Goal: Find contact information: Find contact information

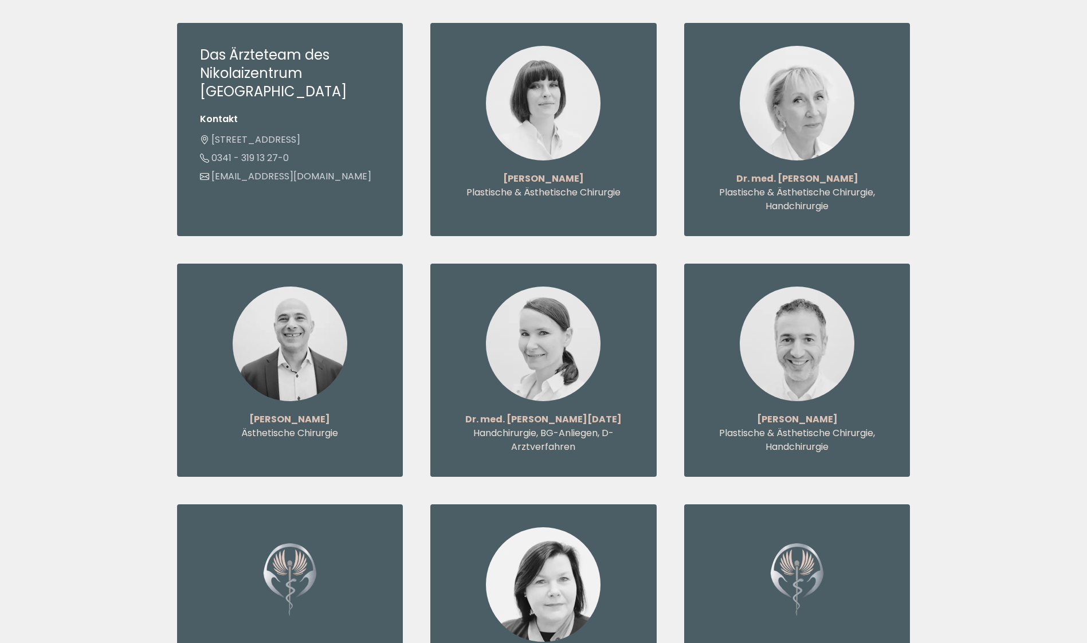
scroll to position [1490, 0]
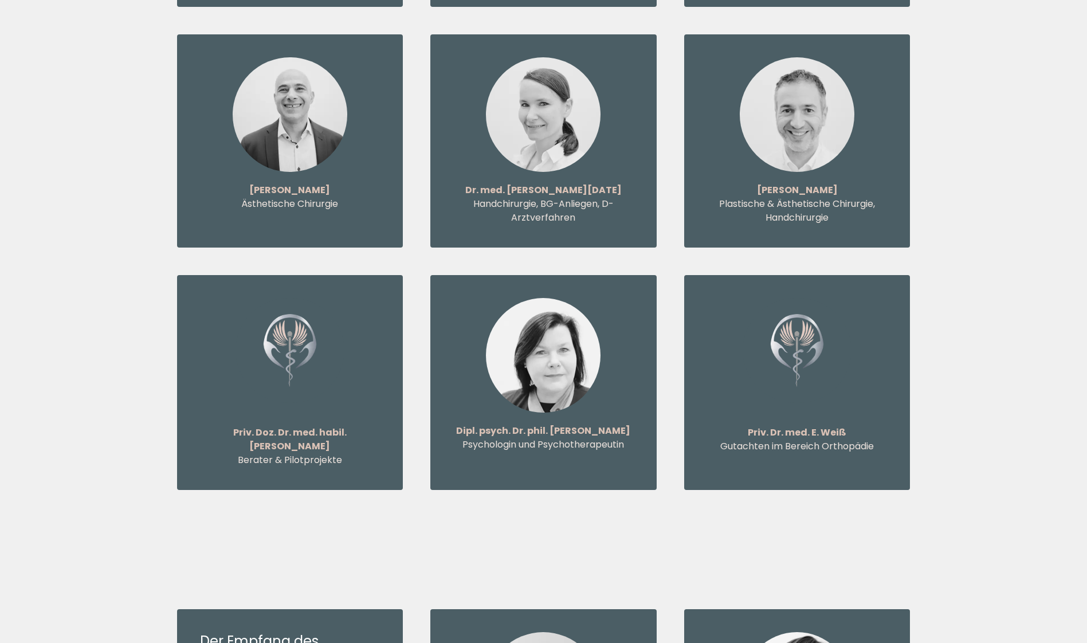
click at [287, 426] on strong "Priv. Doz. Dr. med. habil. Michael Steen" at bounding box center [289, 439] width 113 height 27
click at [292, 325] on img at bounding box center [289, 350] width 109 height 105
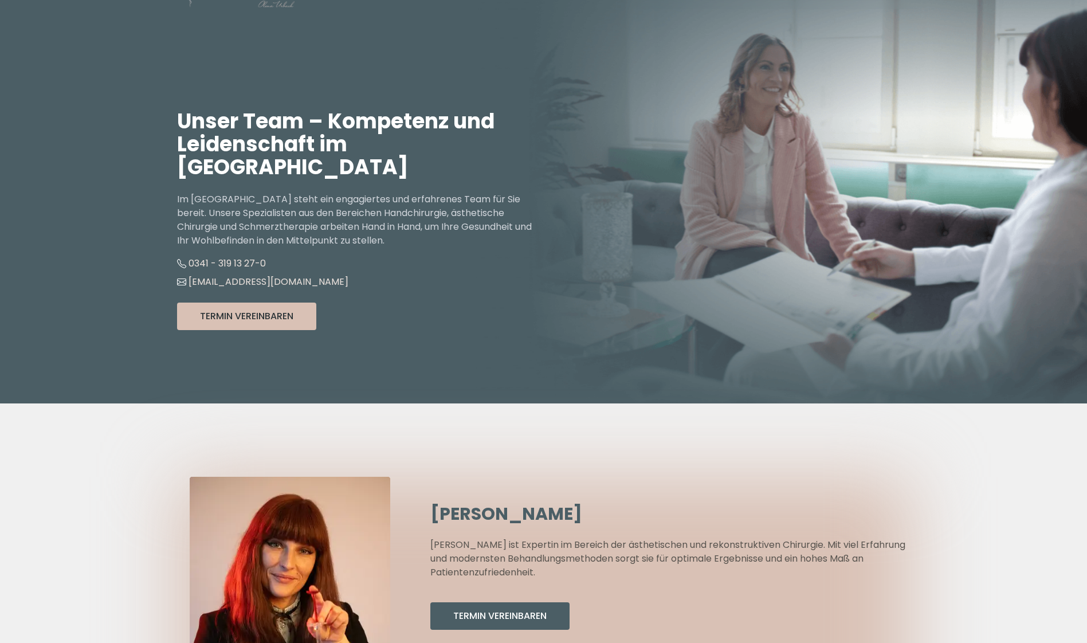
scroll to position [0, 0]
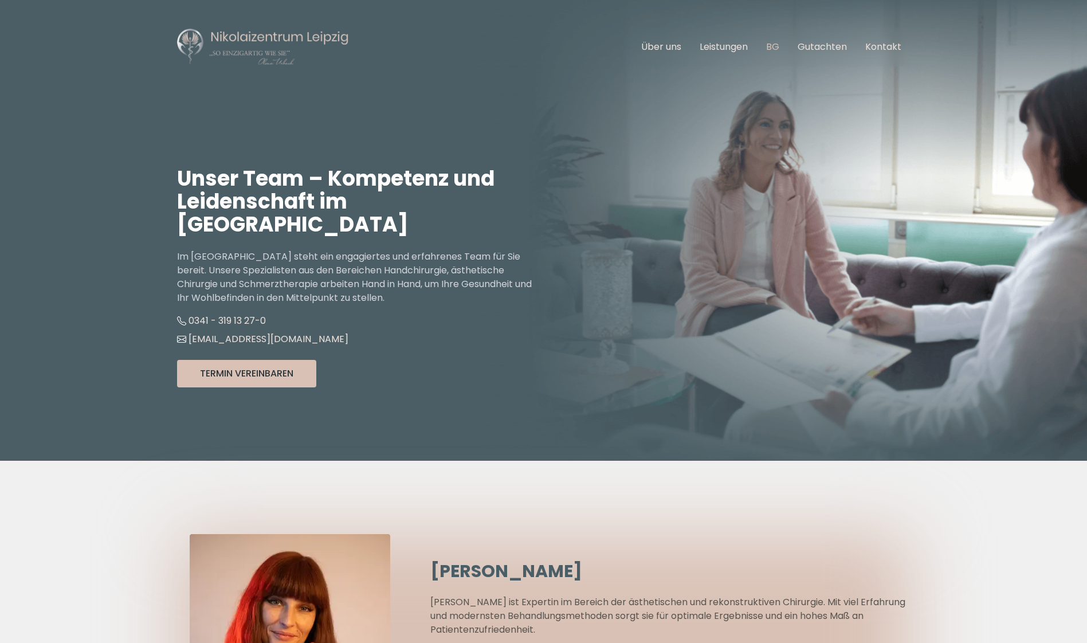
click at [772, 48] on link "BG" at bounding box center [772, 46] width 13 height 13
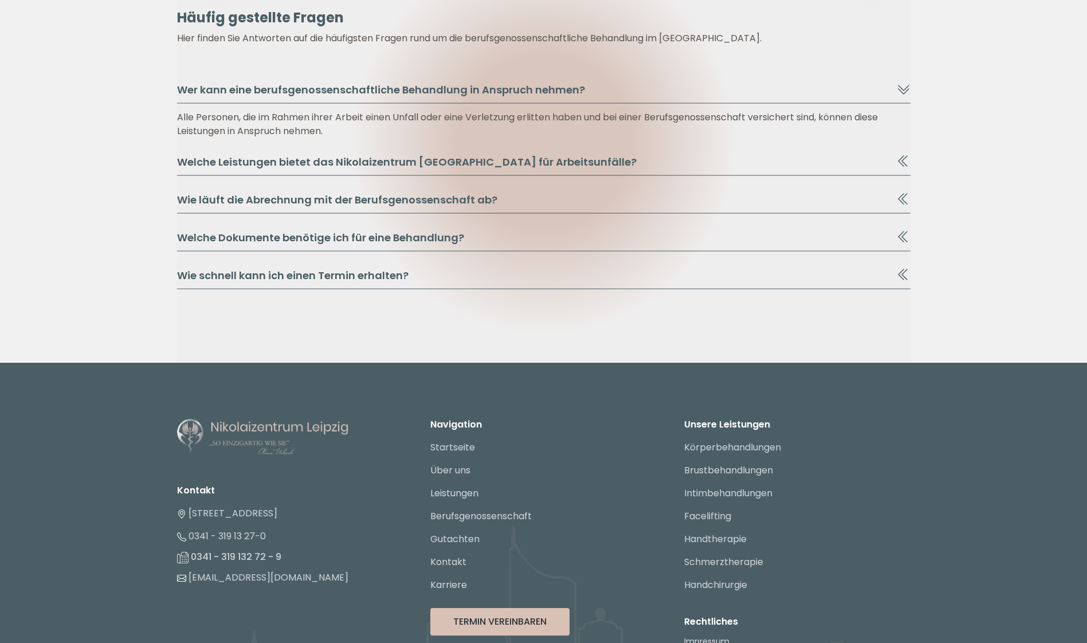
scroll to position [6302, 0]
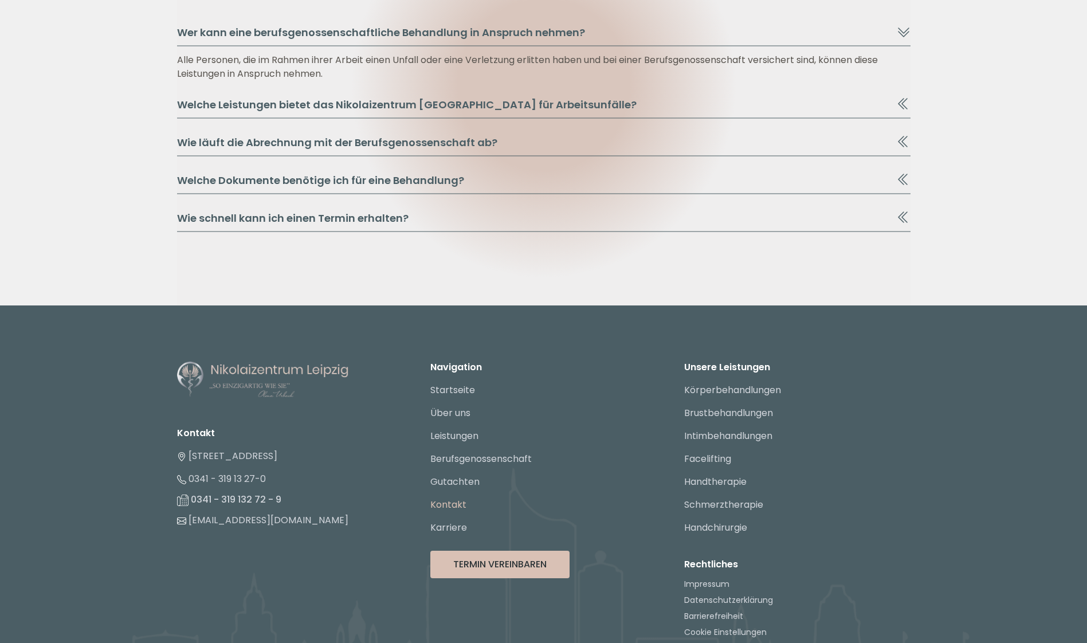
click at [453, 498] on link "Kontakt" at bounding box center [448, 504] width 36 height 13
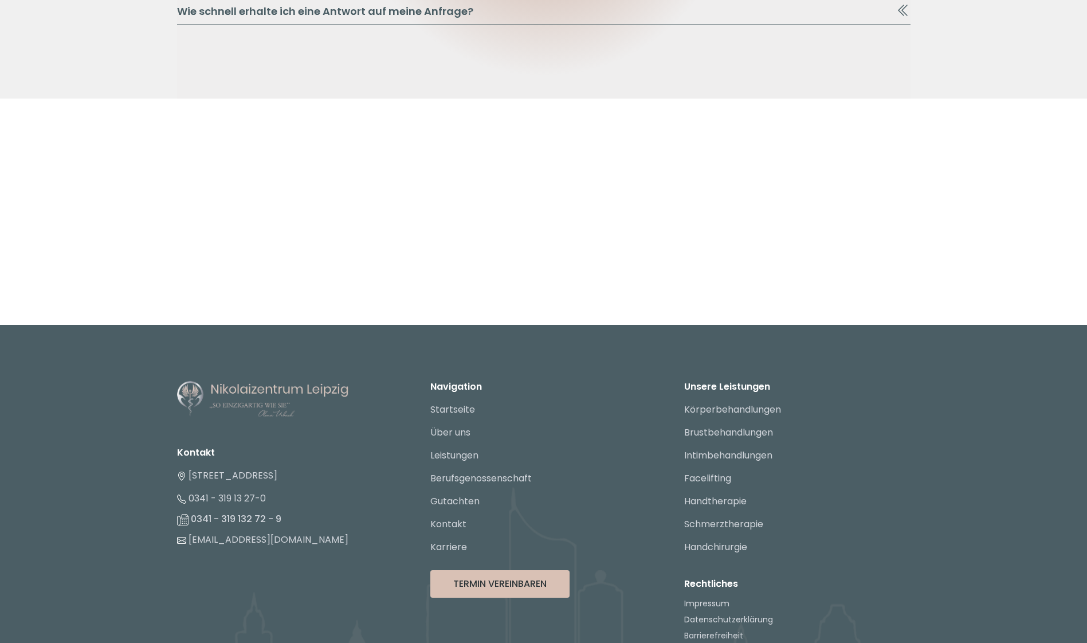
scroll to position [1606, 0]
